Goal: Information Seeking & Learning: Learn about a topic

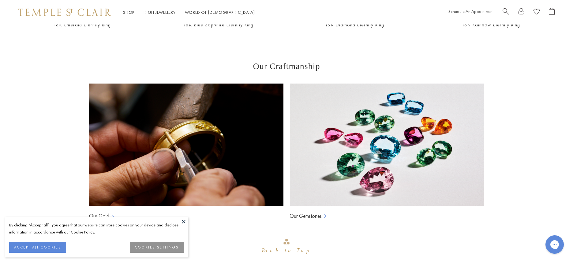
scroll to position [483, 0]
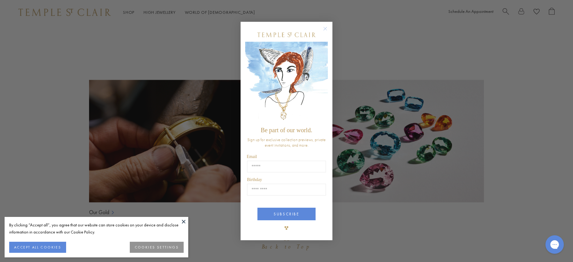
click at [328, 29] on circle "Close dialog" at bounding box center [325, 28] width 7 height 7
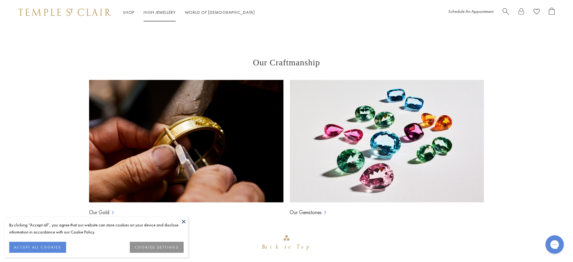
click at [149, 11] on link "High Jewellery High Jewellery" at bounding box center [160, 12] width 32 height 6
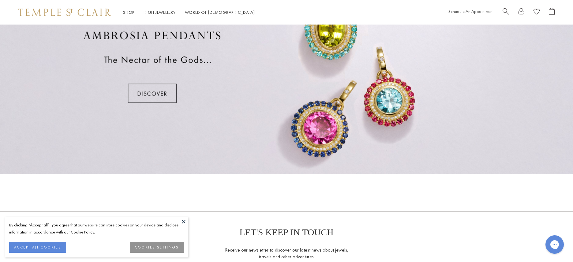
scroll to position [471, 0]
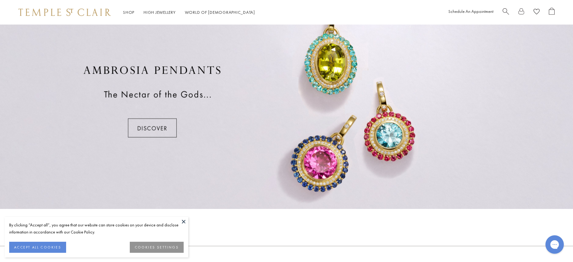
click at [147, 128] on div at bounding box center [286, 101] width 573 height 214
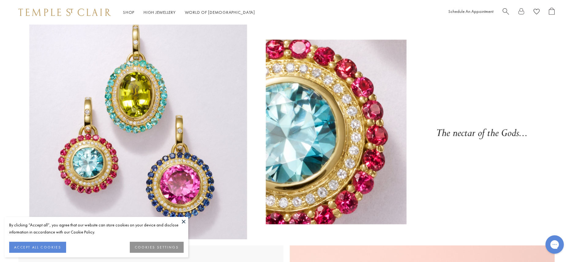
drag, startPoint x: 186, startPoint y: 223, endPoint x: 193, endPoint y: 220, distance: 7.7
click at [186, 223] on button at bounding box center [183, 221] width 9 height 9
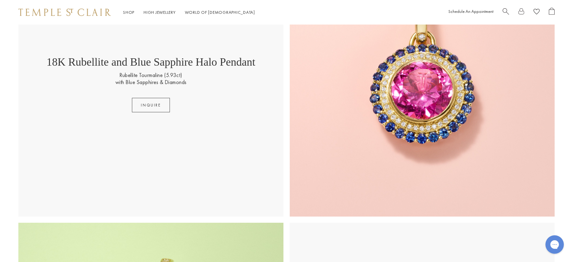
scroll to position [290, 0]
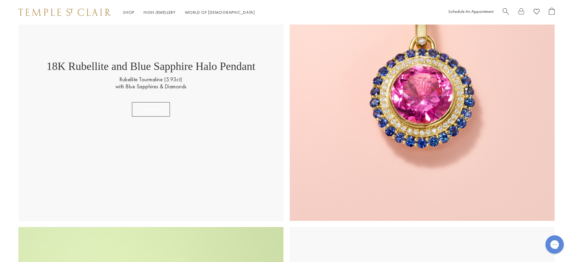
click at [153, 107] on button "inquire" at bounding box center [151, 109] width 38 height 14
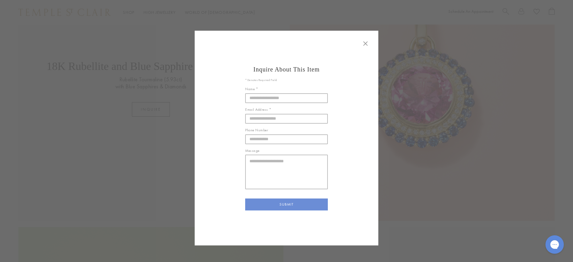
drag, startPoint x: 356, startPoint y: 43, endPoint x: 361, endPoint y: 43, distance: 5.2
click at [356, 43] on div "Inquire About This Item * Denotes Required Field Name * Email Address * Phone N…" at bounding box center [287, 138] width 184 height 214
click at [379, 44] on div "Inquire About This Item * Denotes Required Field Name * Email Address * Phone N…" at bounding box center [286, 138] width 245 height 214
drag, startPoint x: 355, startPoint y: 43, endPoint x: 364, endPoint y: 43, distance: 9.8
click at [355, 43] on div "Inquire About This Item * Denotes Required Field Name * Email Address * Phone N…" at bounding box center [287, 138] width 184 height 214
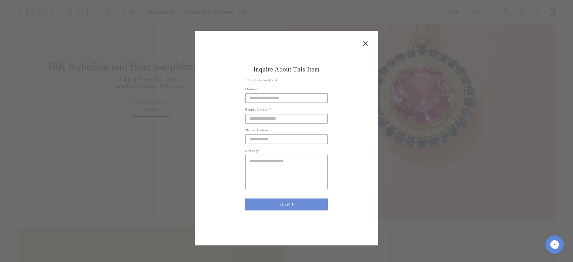
click at [364, 43] on icon at bounding box center [365, 43] width 7 height 7
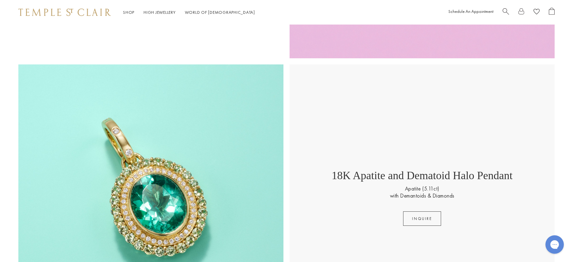
scroll to position [998, 0]
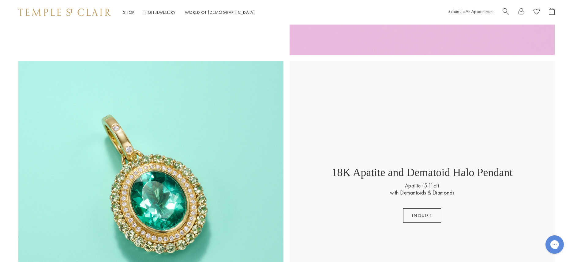
click at [177, 157] on img at bounding box center [150, 193] width 265 height 265
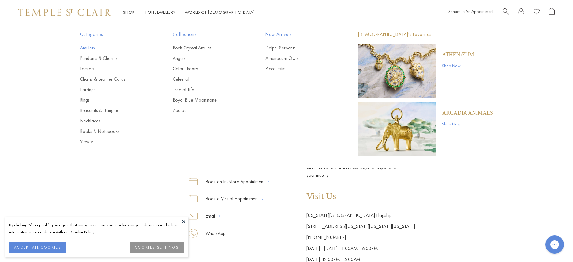
click at [87, 48] on link "Amulets" at bounding box center [114, 47] width 68 height 7
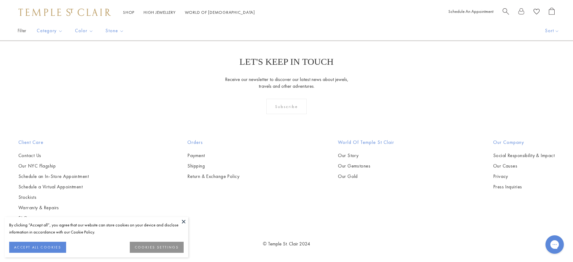
scroll to position [4226, 0]
